Goal: Transaction & Acquisition: Purchase product/service

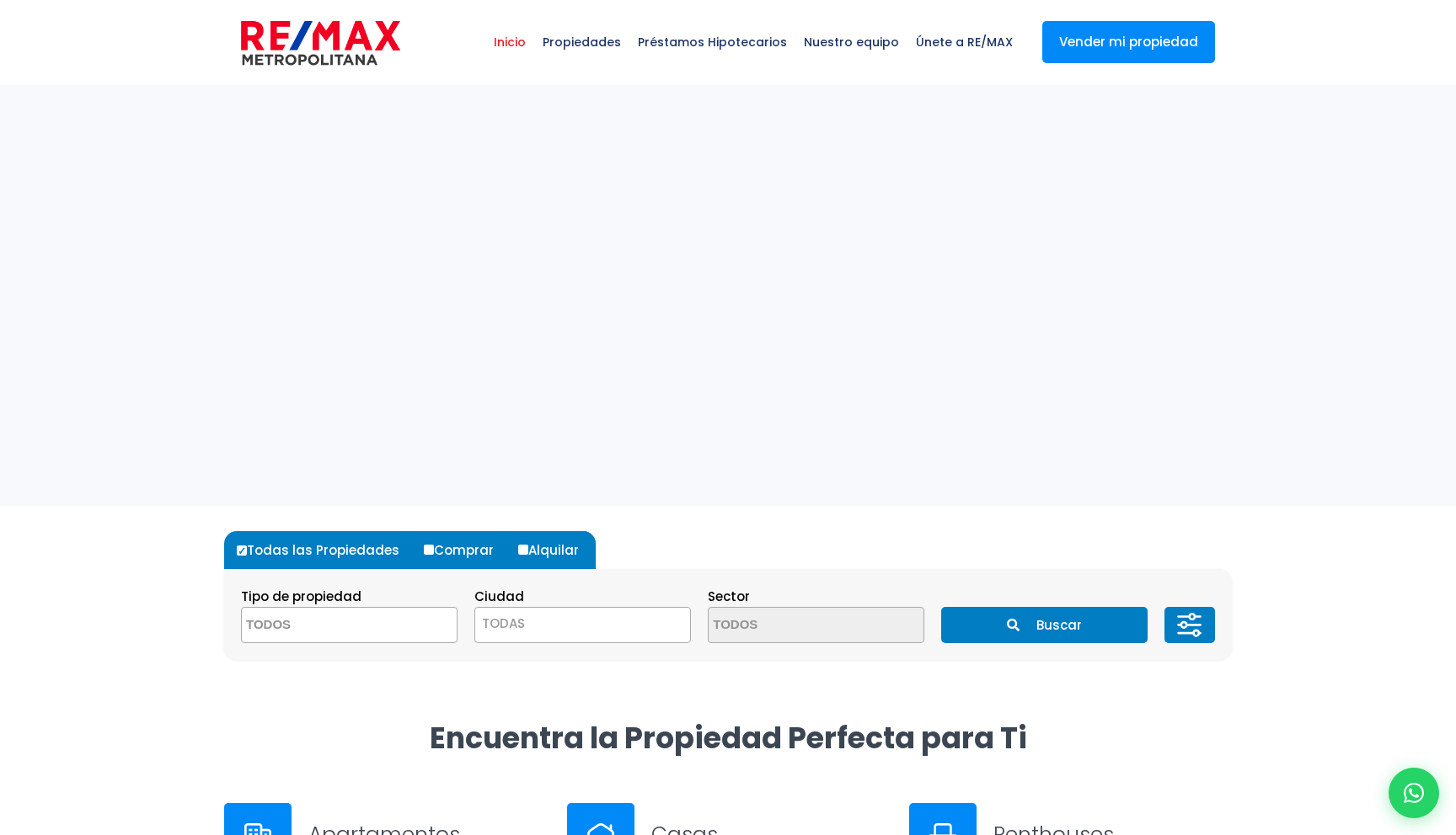
select select
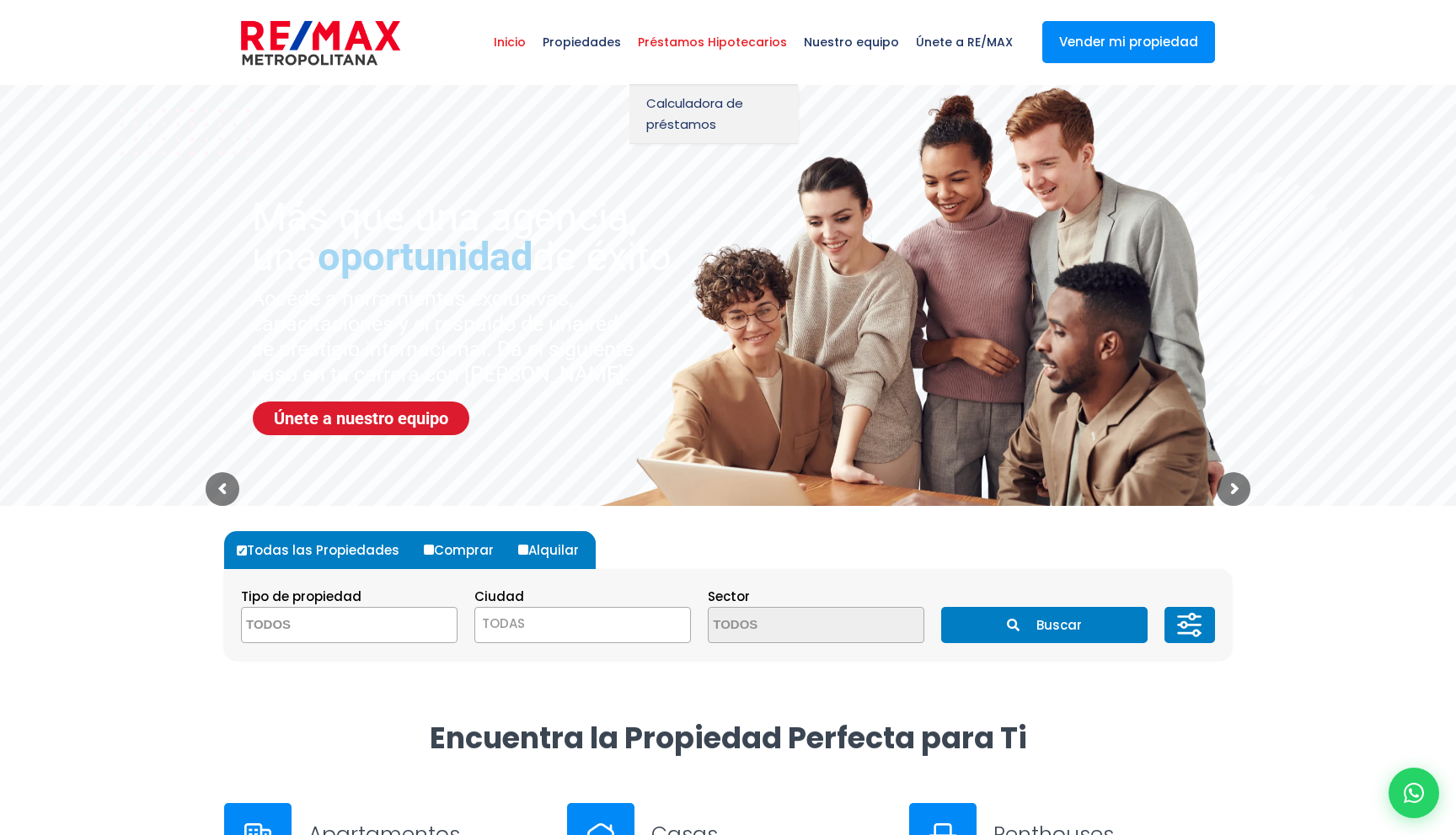
click at [722, 49] on span "Préstamos Hipotecarios" at bounding box center [713, 42] width 166 height 51
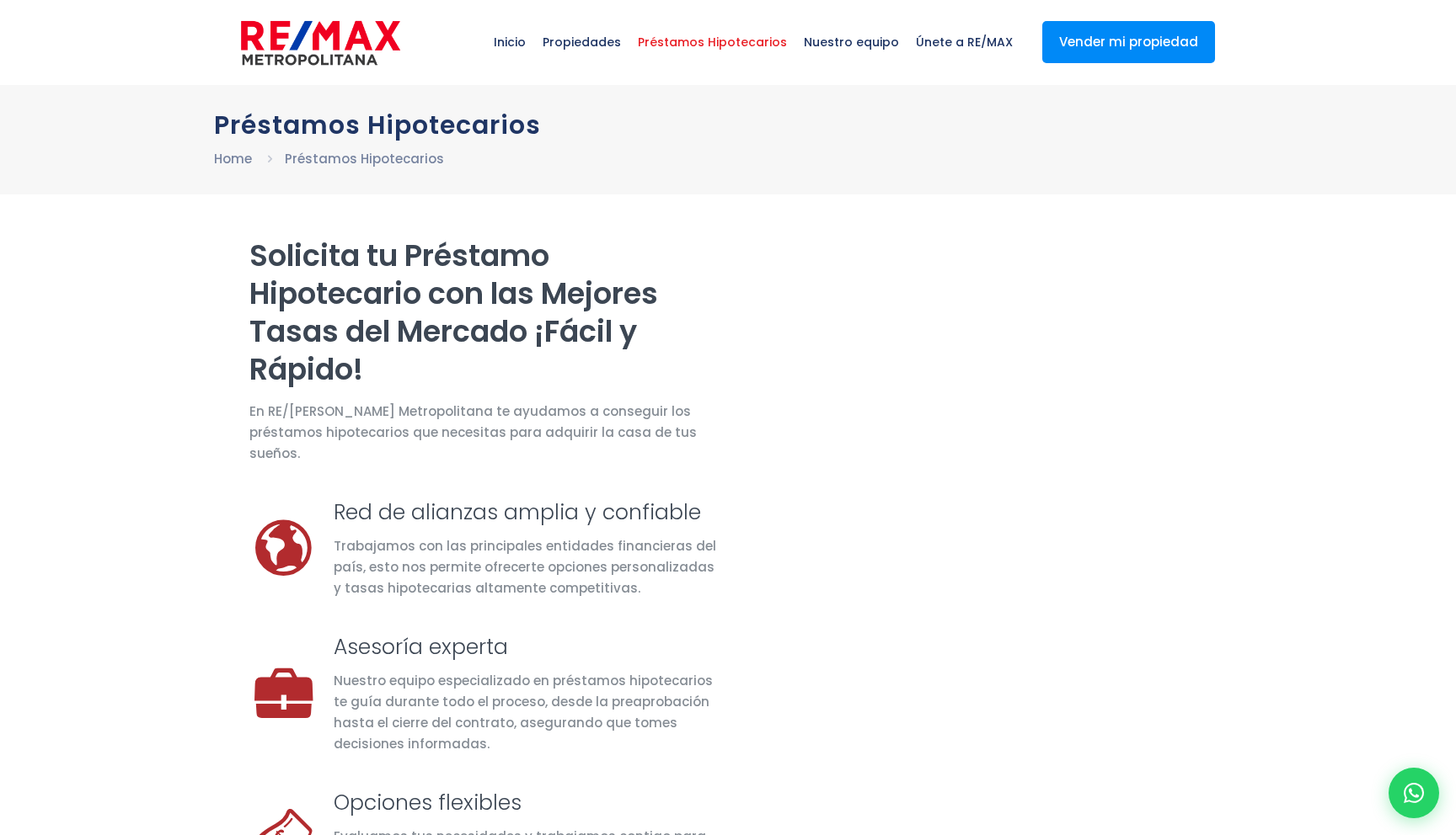
select select "MX"
select select "México"
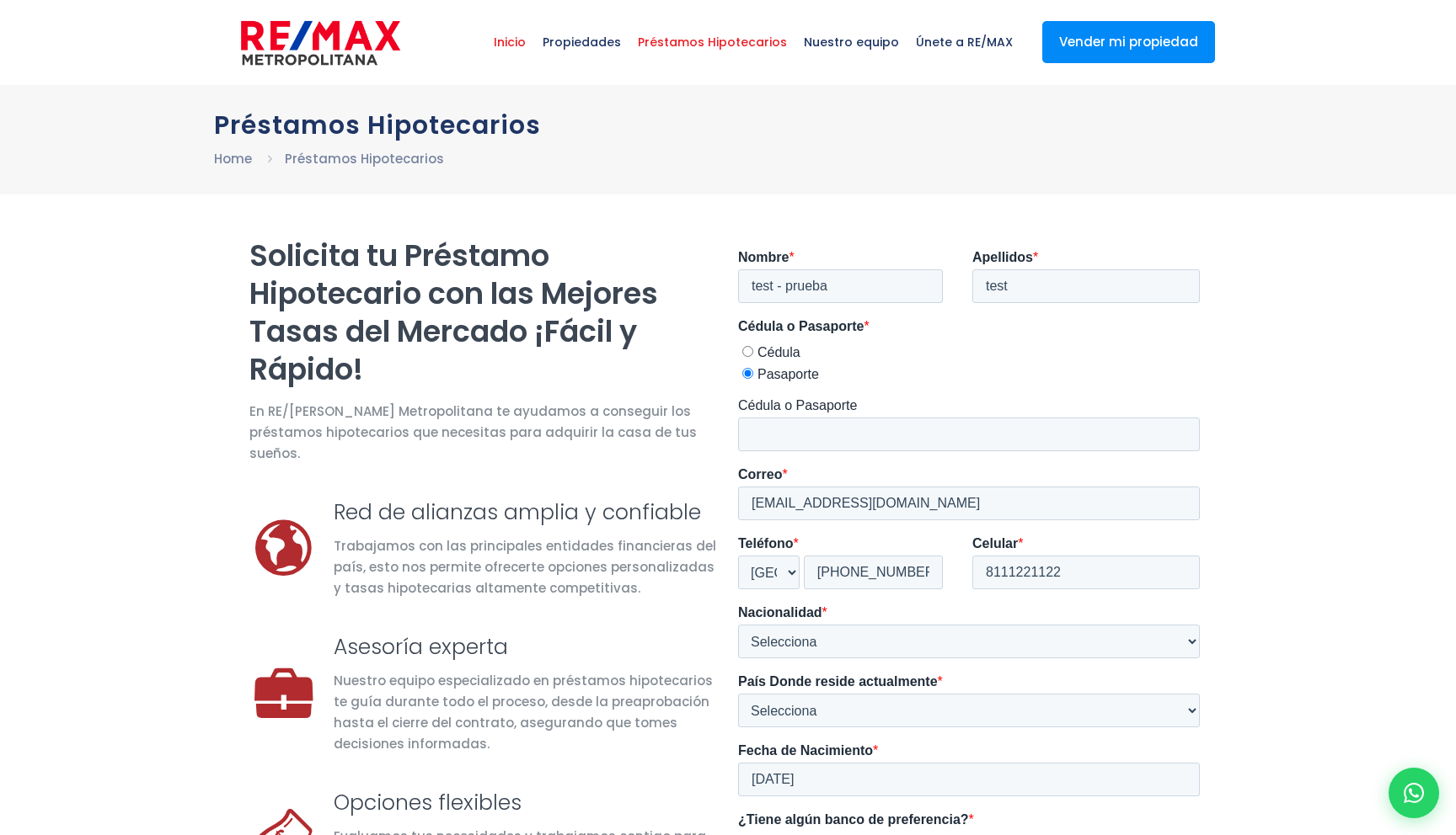
click at [527, 49] on span "Inicio" at bounding box center [509, 42] width 49 height 51
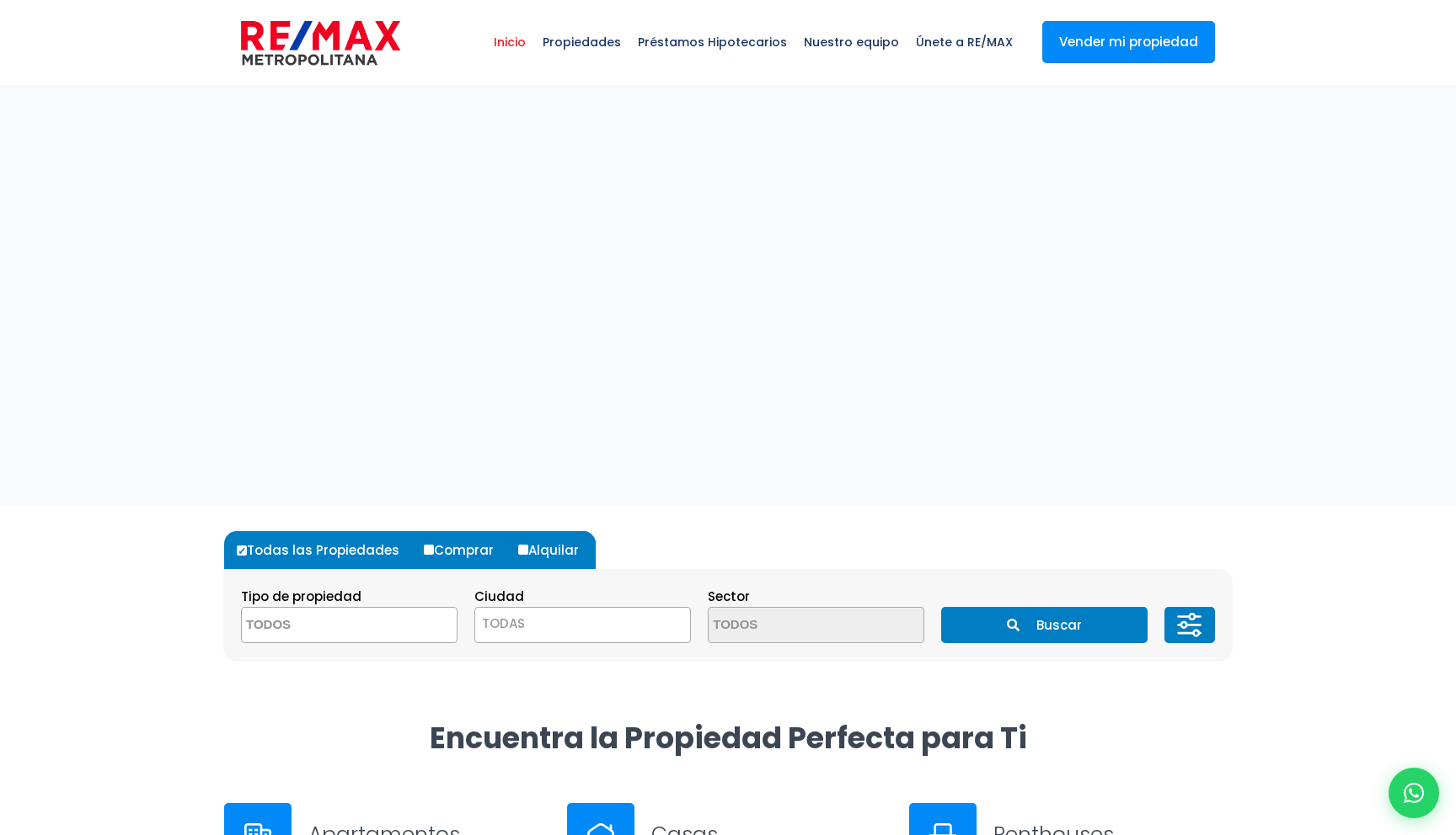
select select
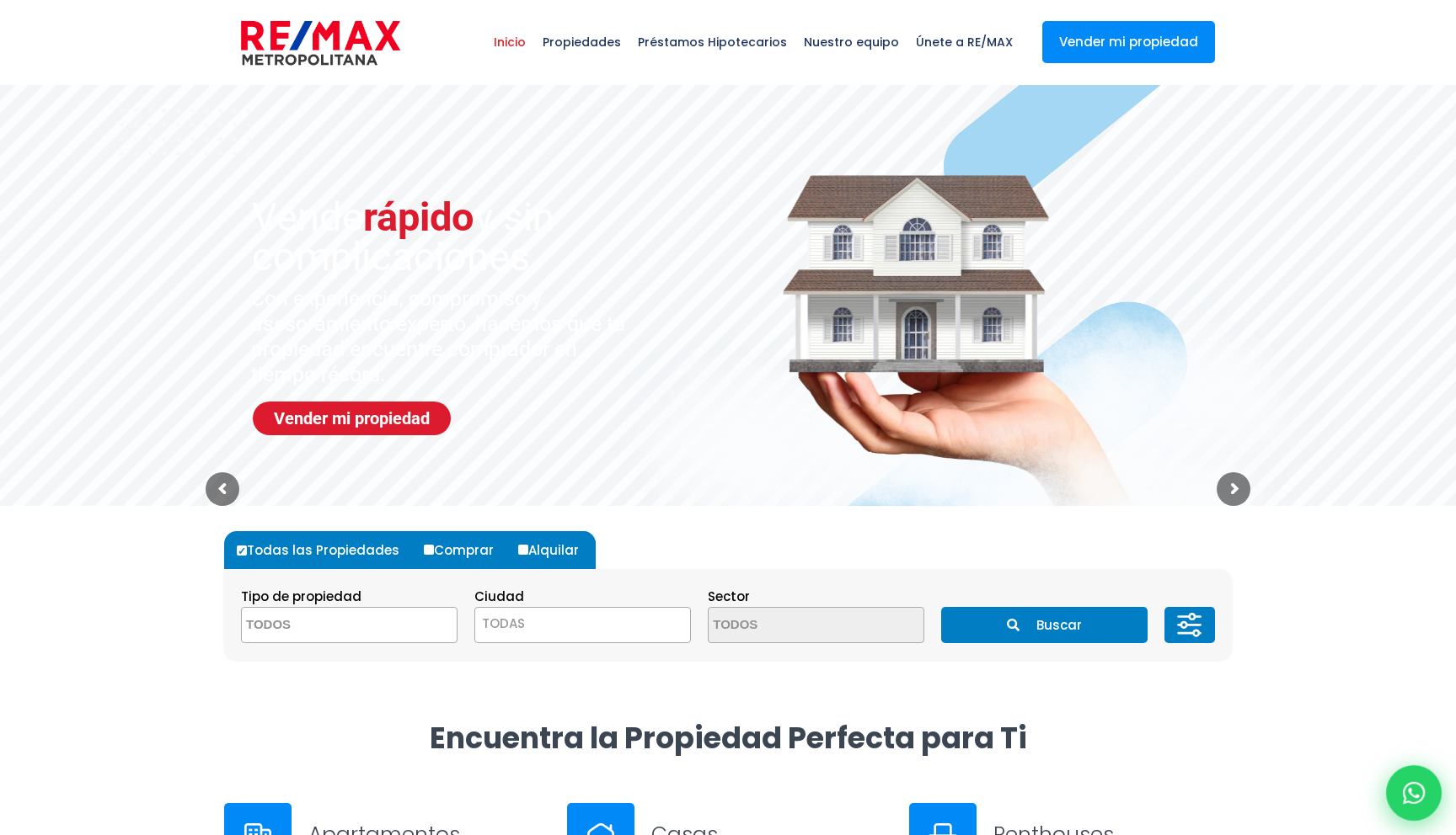
click at [1417, 791] on icon at bounding box center [1413, 793] width 22 height 22
type input "test - isa33"
type input "test3"
type input "test@gmail.com"
type input "811-233-4411"
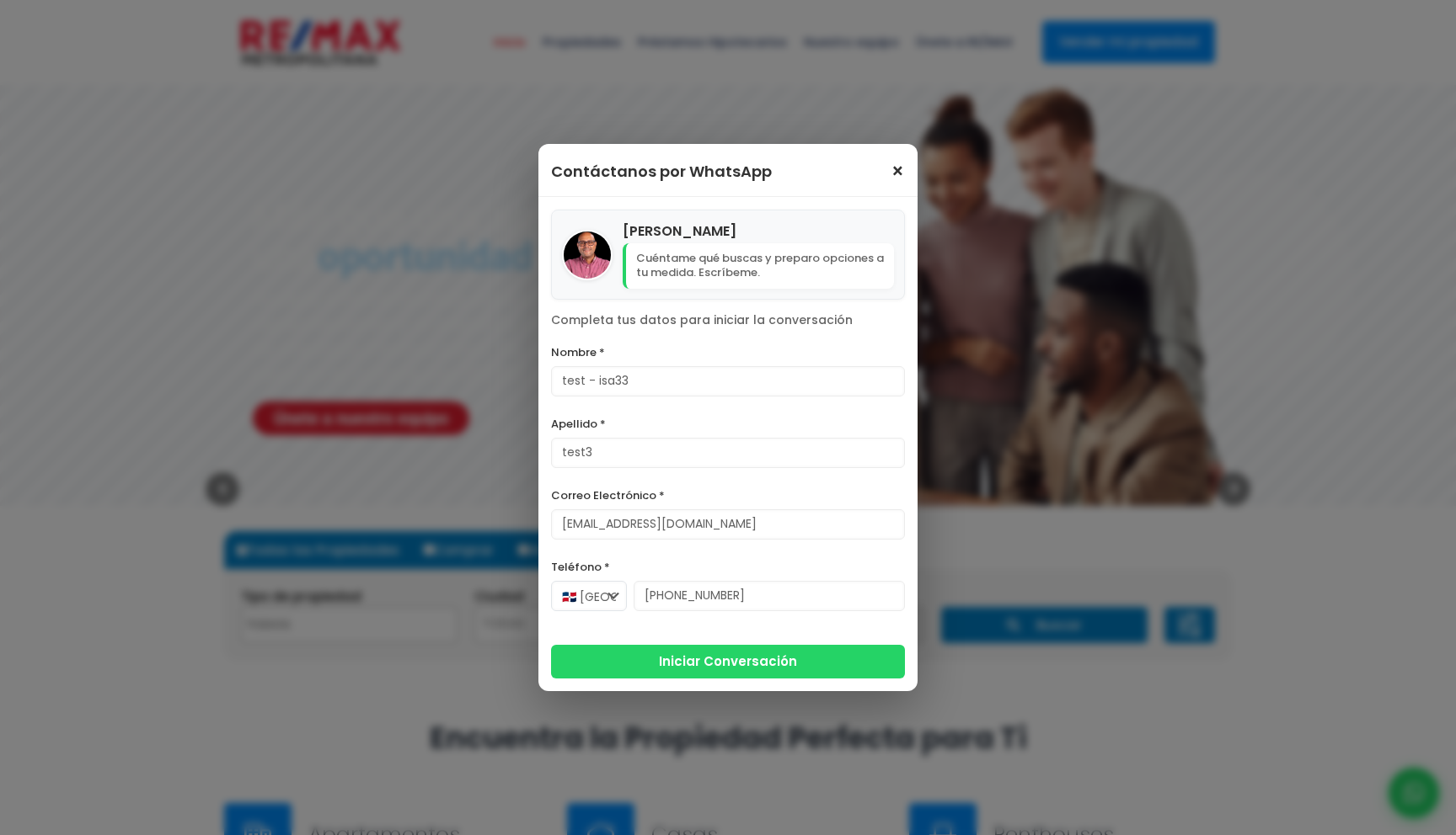
click at [897, 175] on span "×" at bounding box center [897, 172] width 14 height 20
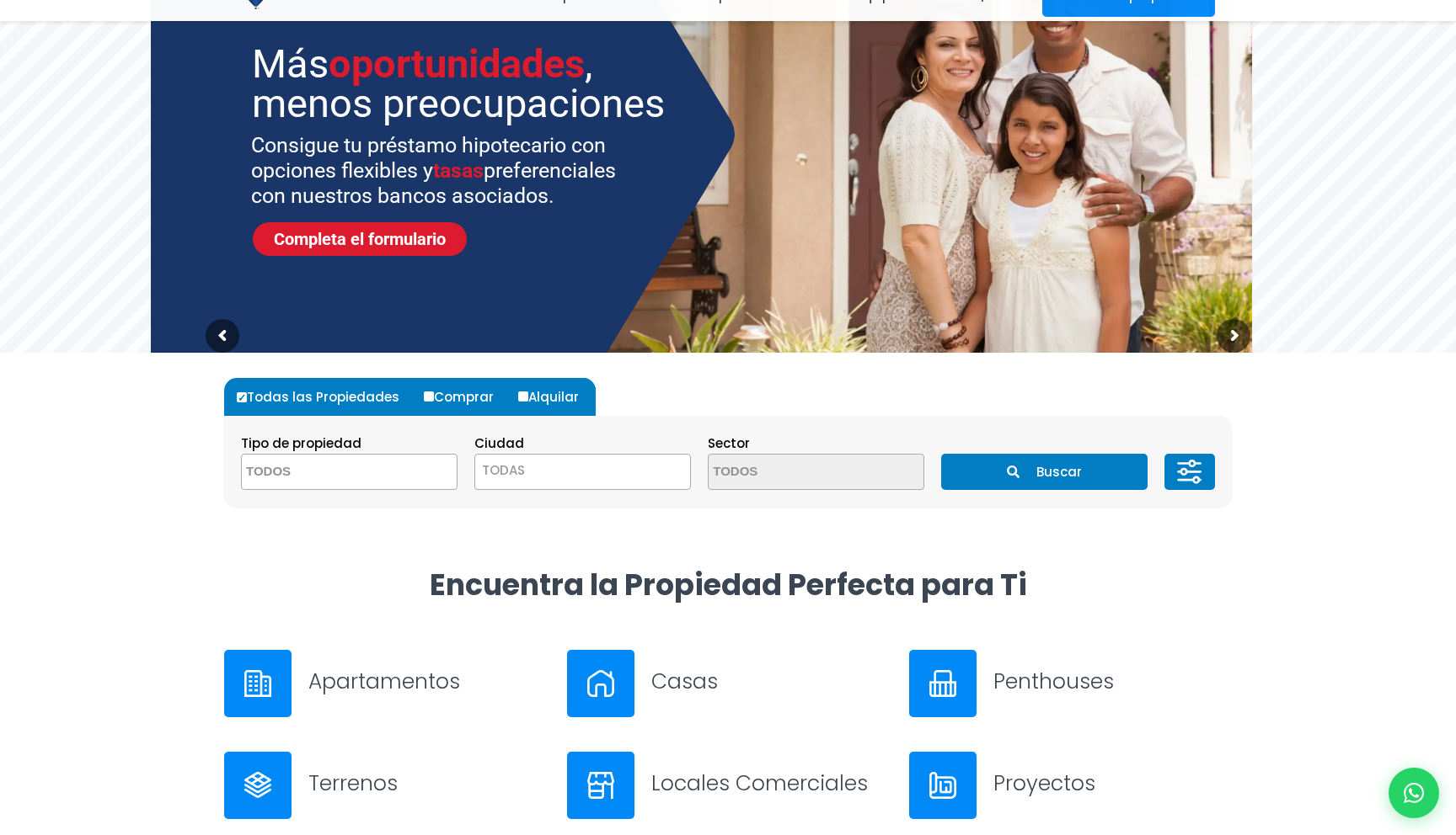
scroll to position [213, 0]
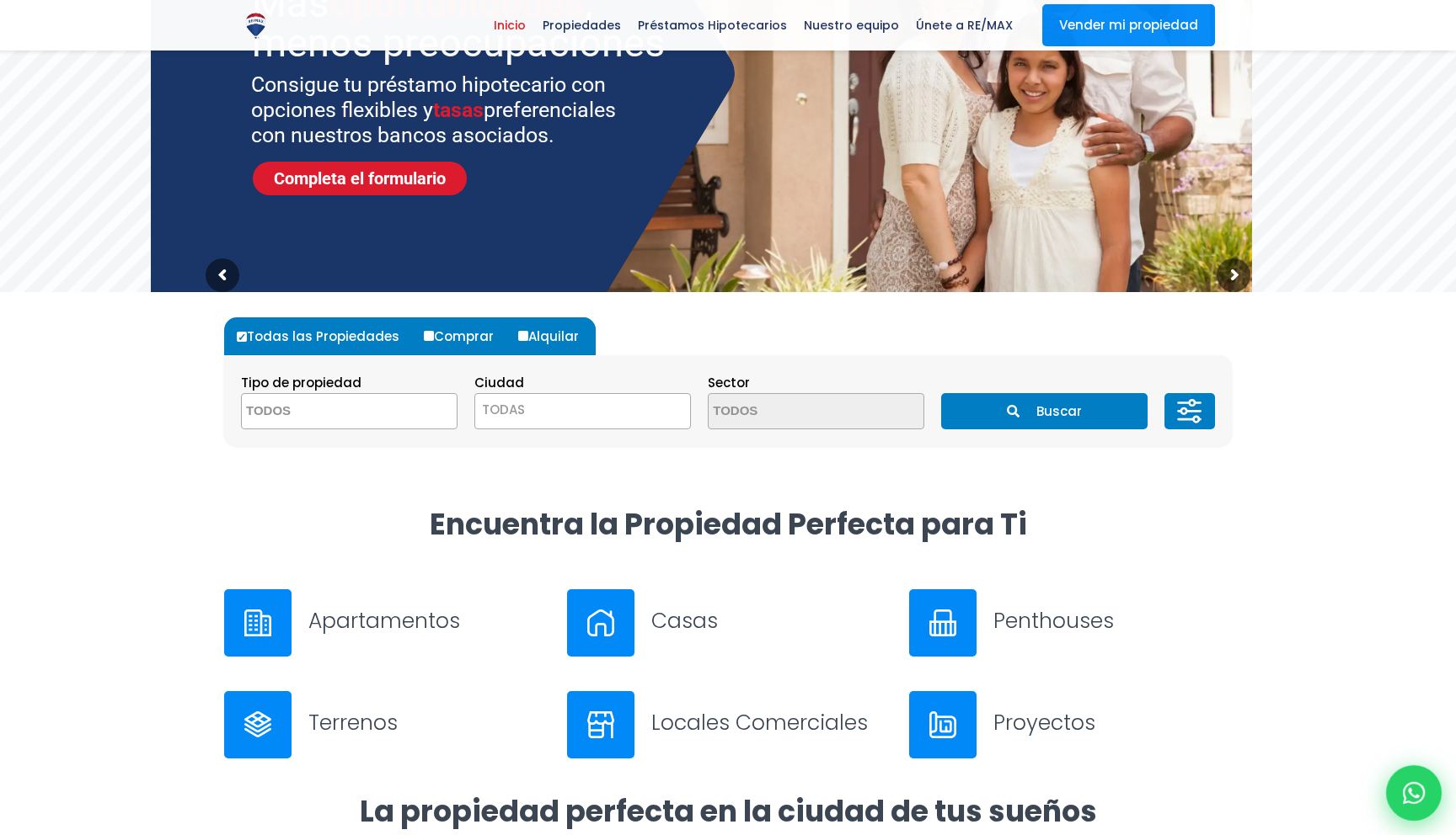
click at [1407, 783] on icon at bounding box center [1413, 793] width 22 height 22
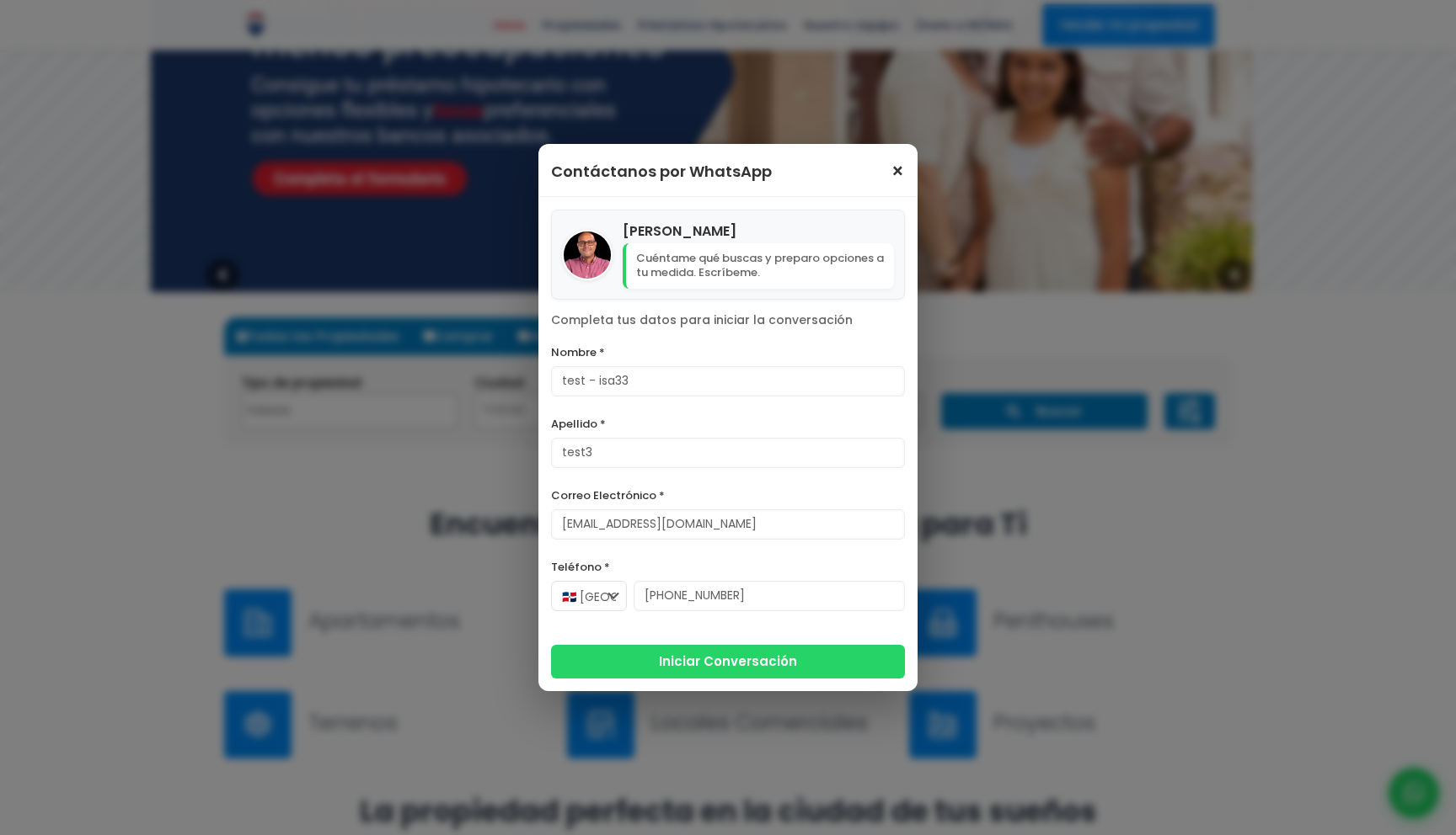
click at [898, 172] on span "×" at bounding box center [897, 172] width 14 height 20
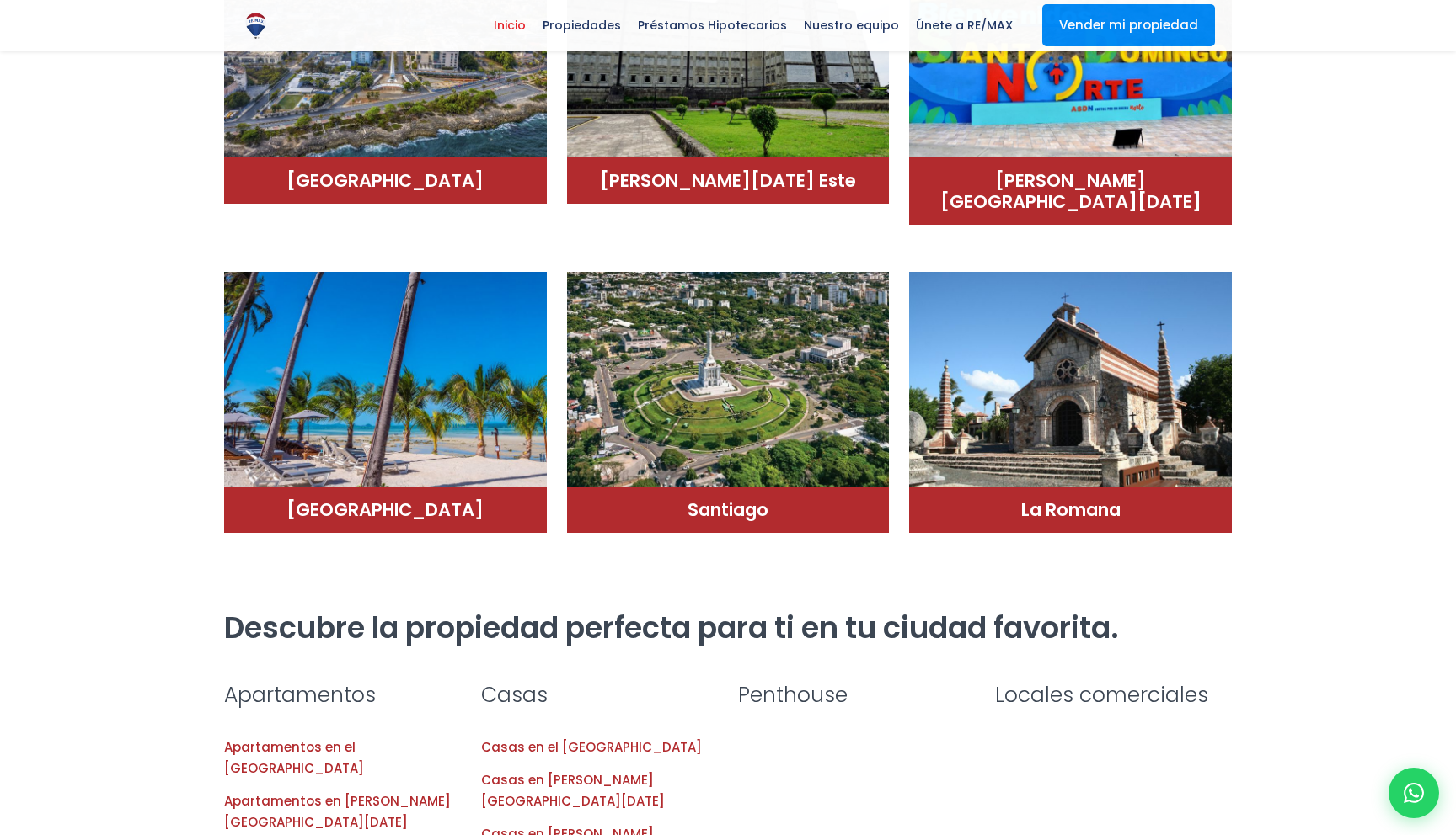
scroll to position [999, 0]
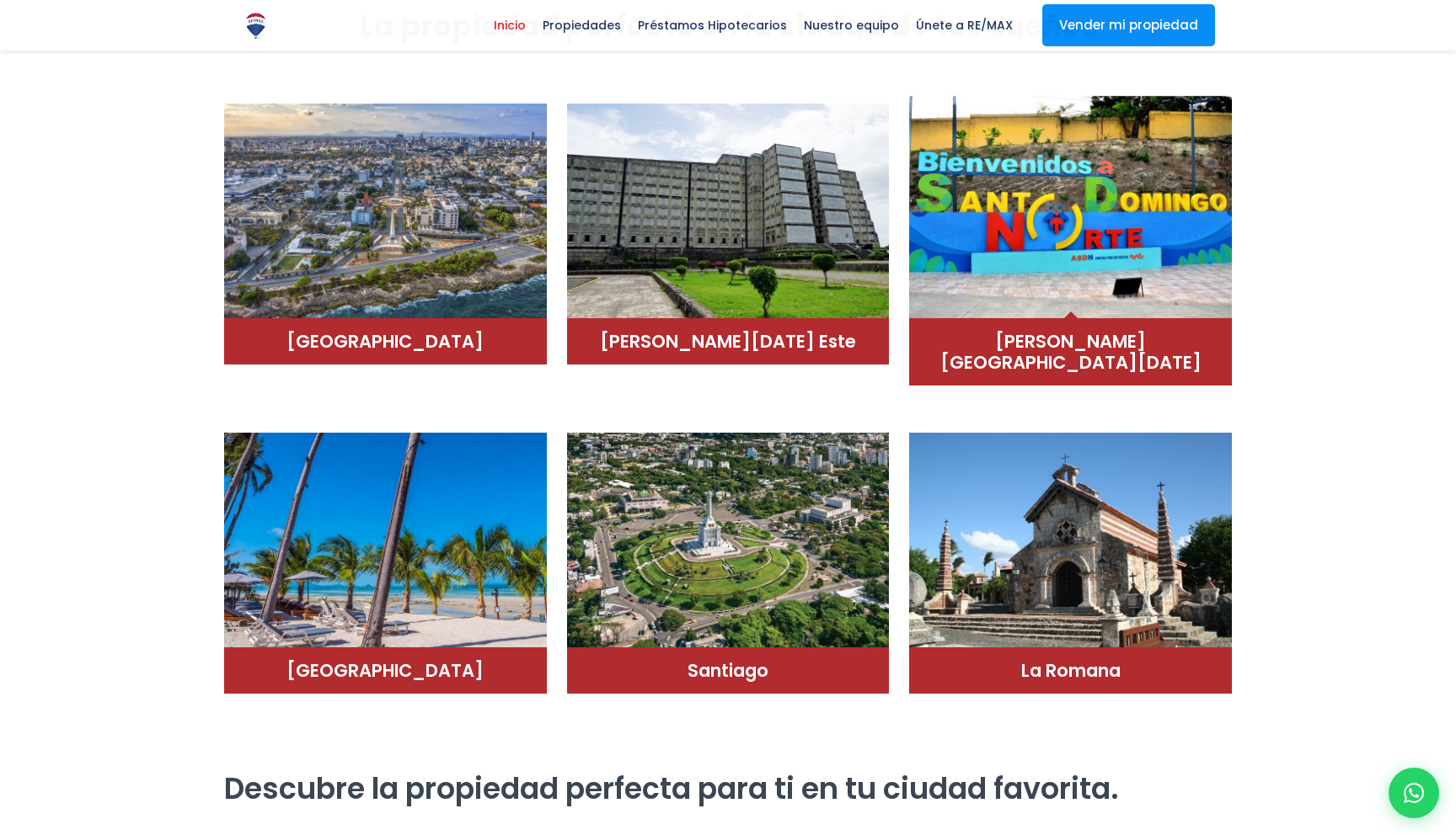
click at [1032, 316] on img at bounding box center [1070, 206] width 322 height 227
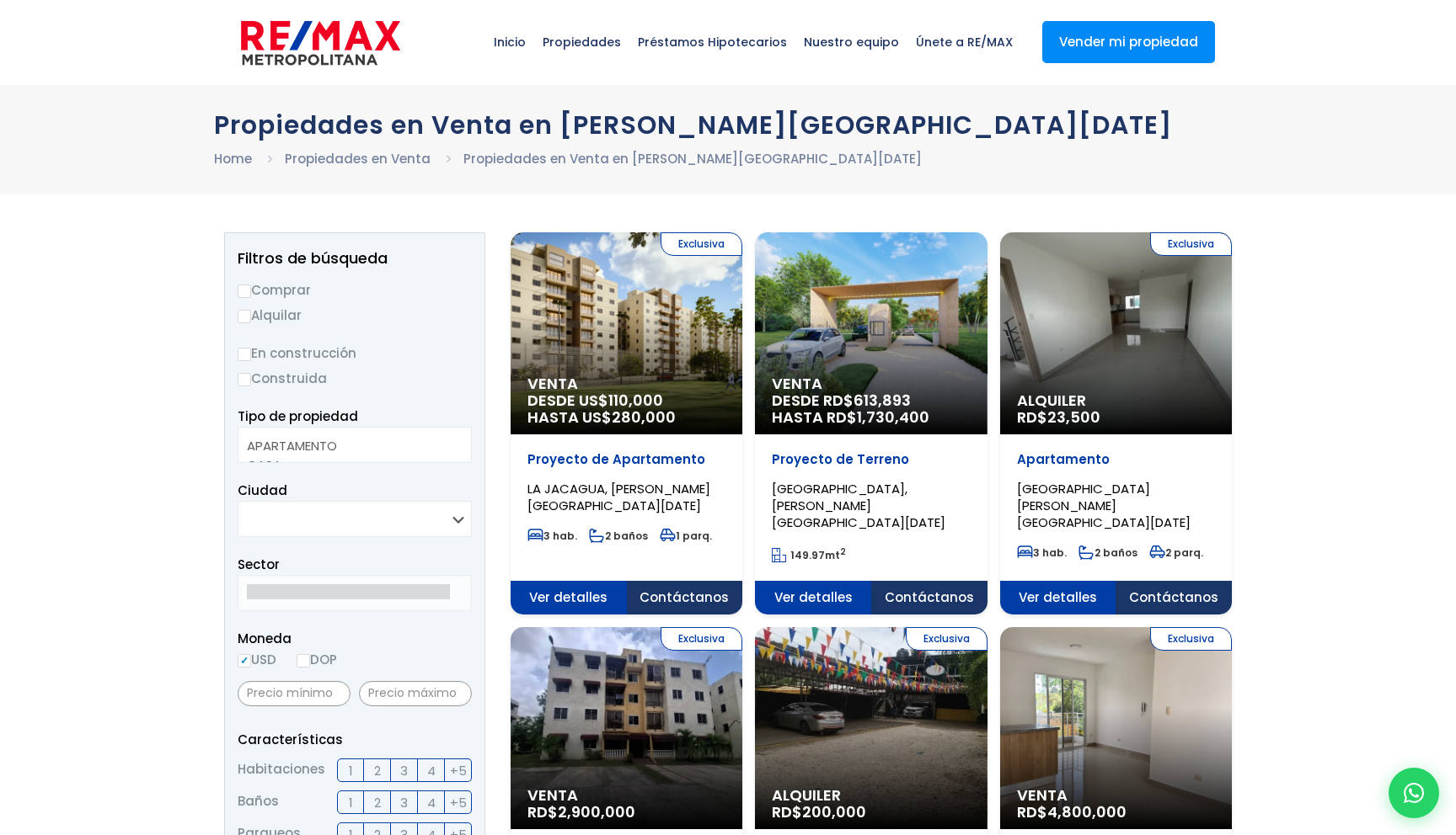
select select
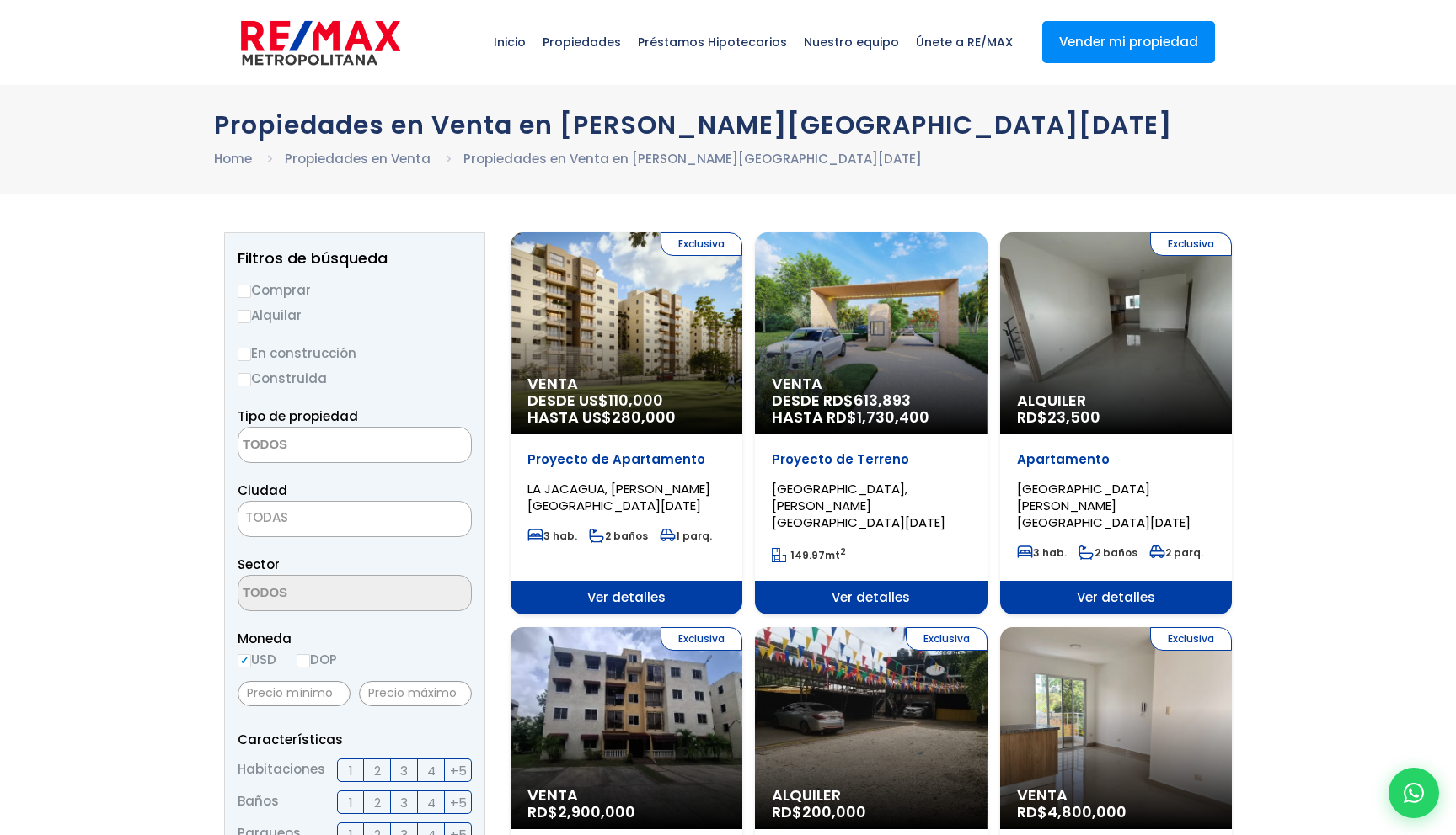
click at [726, 386] on span "Venta" at bounding box center [626, 383] width 198 height 17
select select
click at [627, 338] on div "Exclusiva Venta DESDE US$ 110,000 HASTA US$ 280,000" at bounding box center [627, 333] width 232 height 203
click at [678, 581] on span "Ver detalles" at bounding box center [627, 598] width 232 height 34
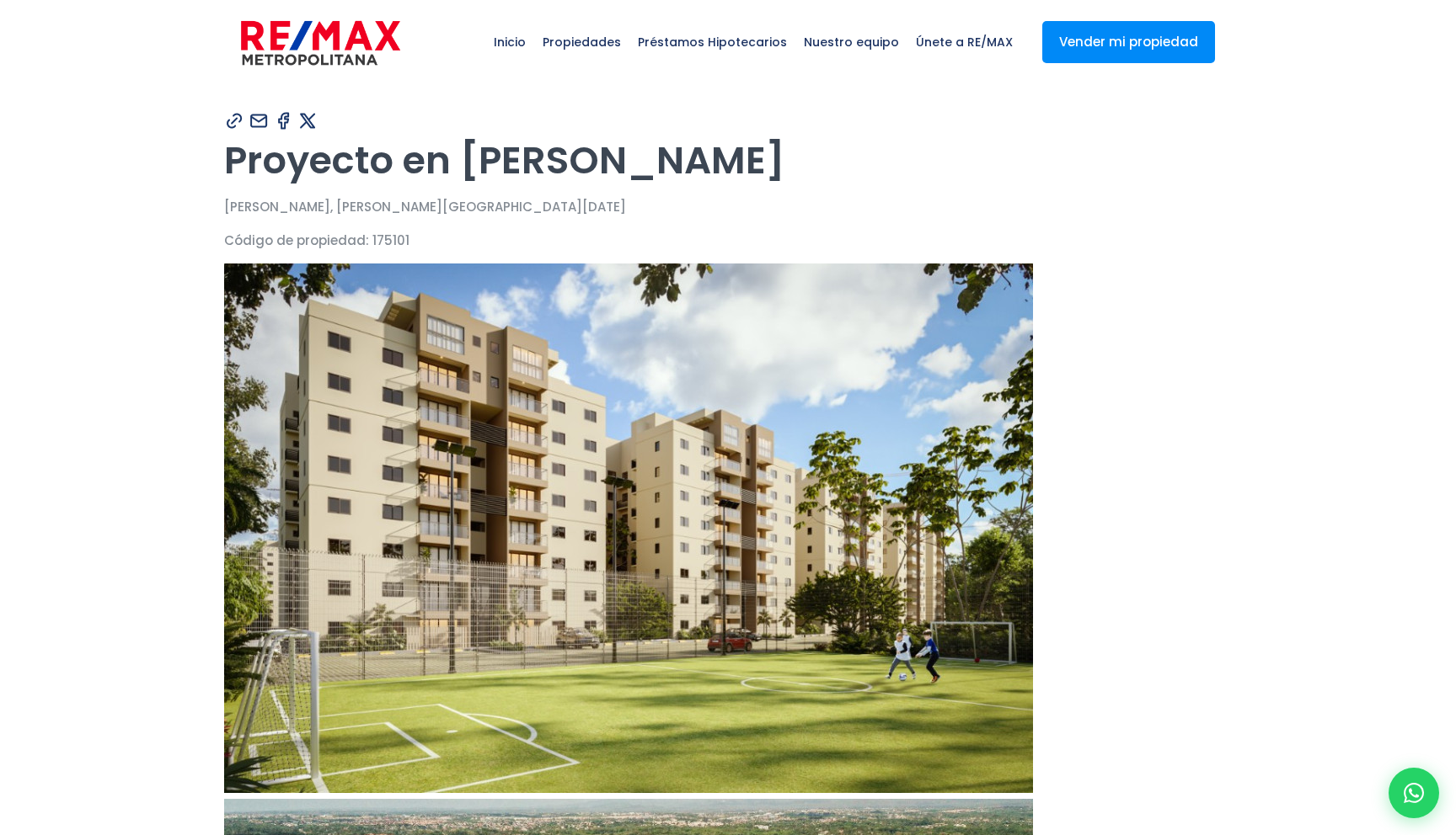
type input "test - isa33"
type input "test3"
type input "[EMAIL_ADDRESS][DOMAIN_NAME]"
type input "[PHONE_NUMBER]"
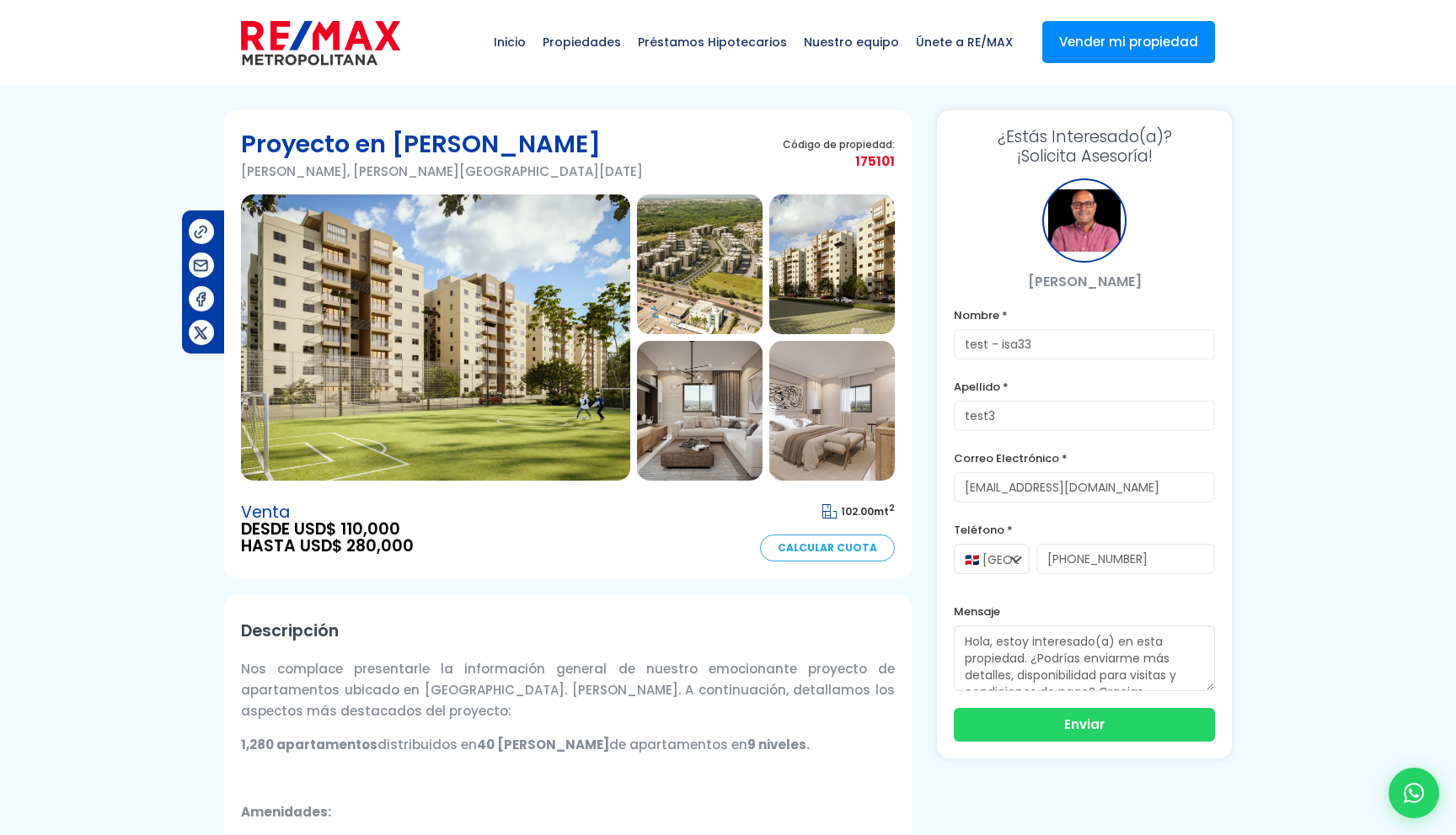
click at [1406, 786] on icon at bounding box center [1413, 793] width 22 height 22
type input "test - isa33"
type input "test3"
type input "[EMAIL_ADDRESS][DOMAIN_NAME]"
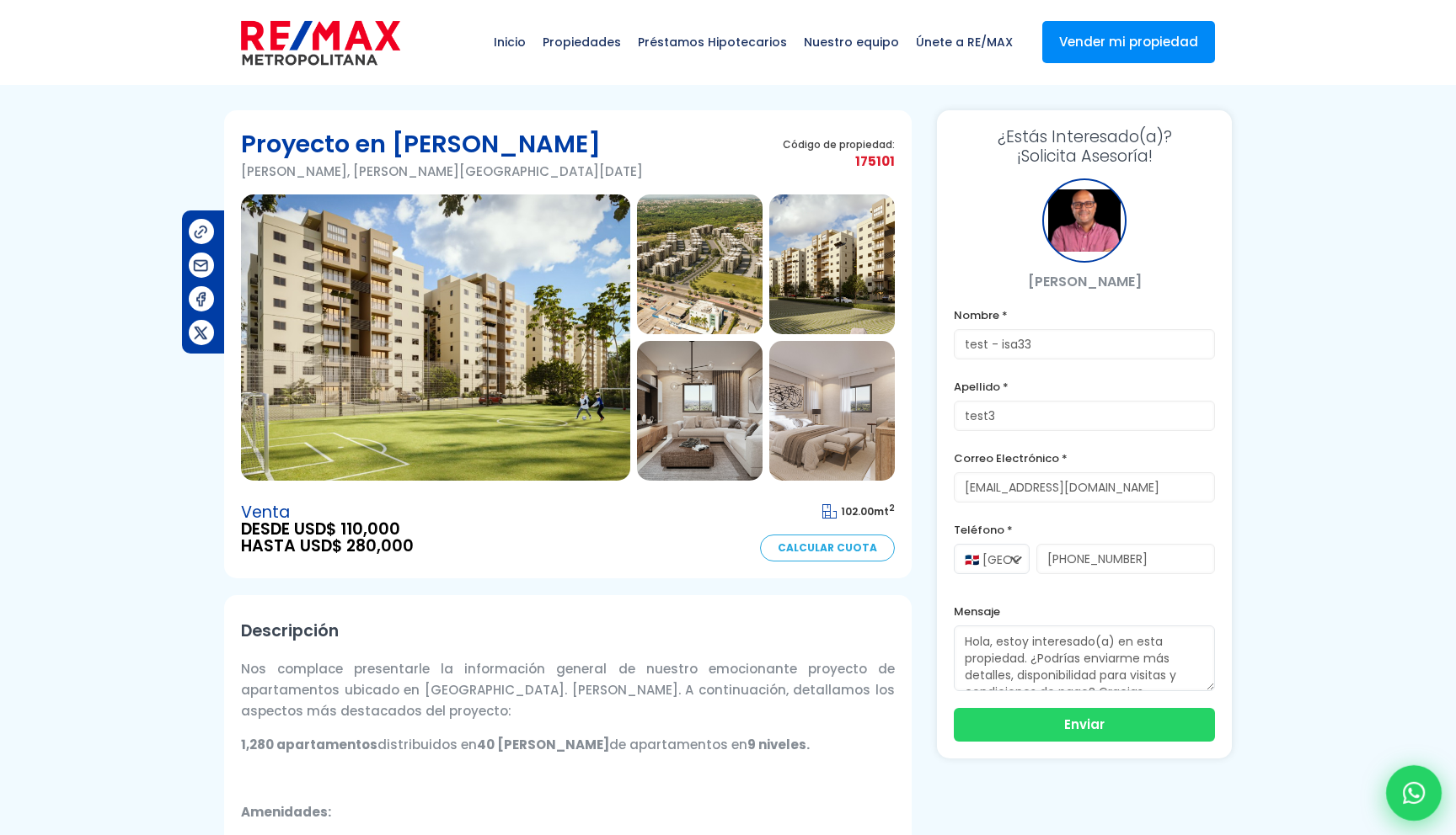
type input "[PHONE_NUMBER]"
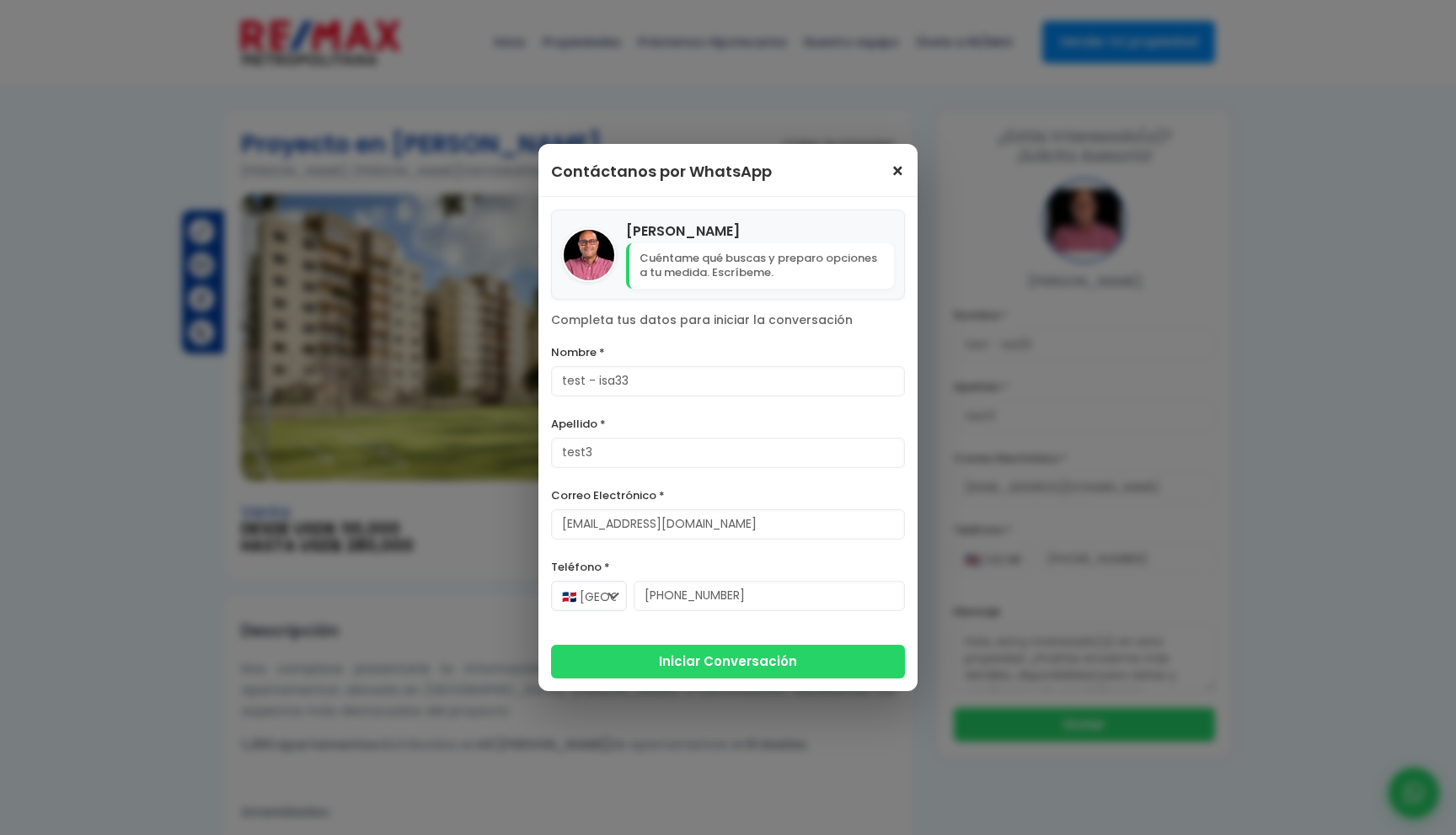
click at [898, 180] on span "×" at bounding box center [897, 172] width 14 height 20
